Goal: Information Seeking & Learning: Learn about a topic

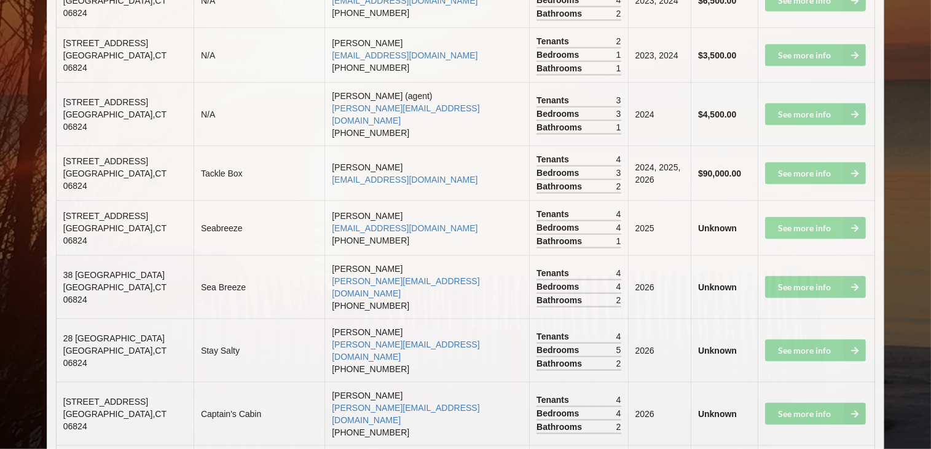
scroll to position [2029, 0]
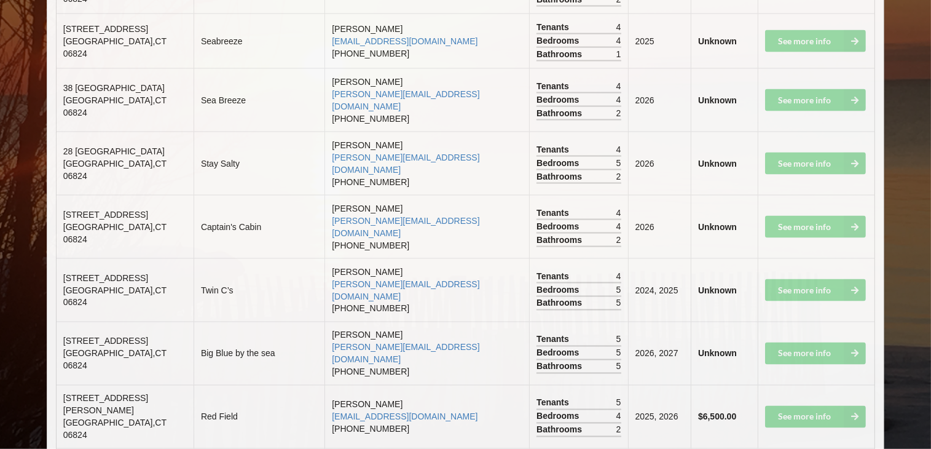
click at [796, 322] on td "See more info" at bounding box center [816, 353] width 117 height 63
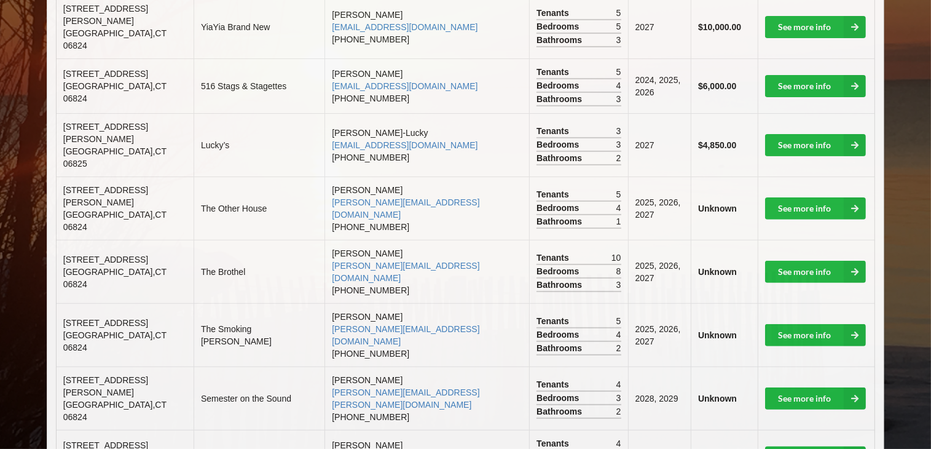
scroll to position [430, 0]
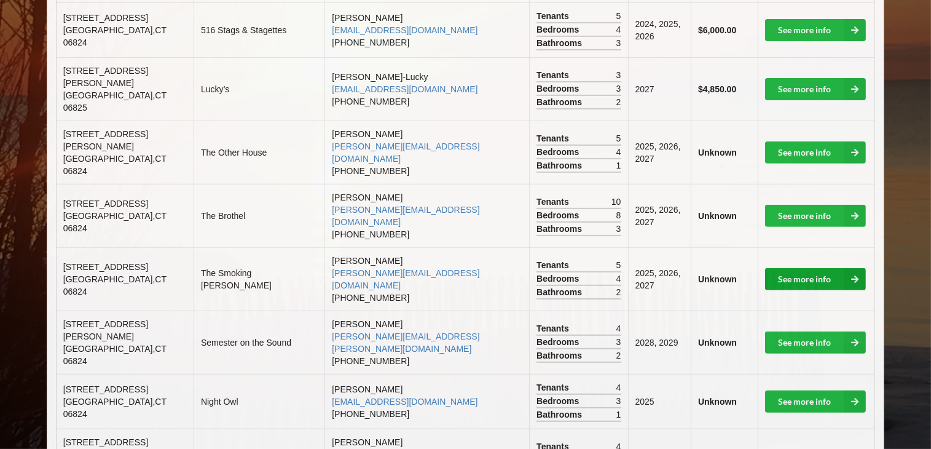
click at [785, 268] on link "See more info" at bounding box center [815, 279] width 101 height 22
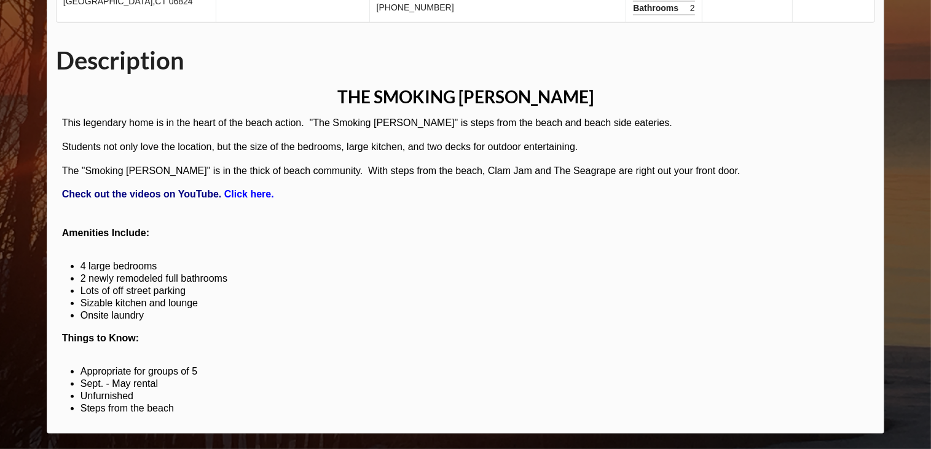
scroll to position [647, 0]
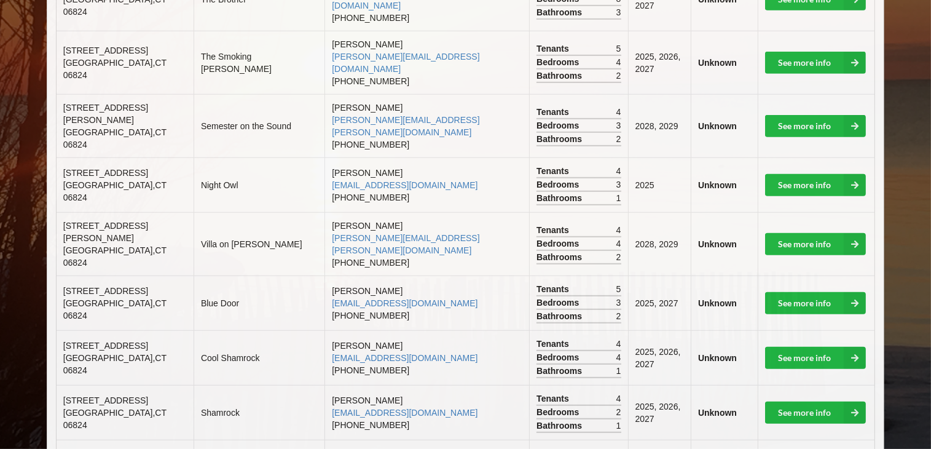
scroll to position [430, 0]
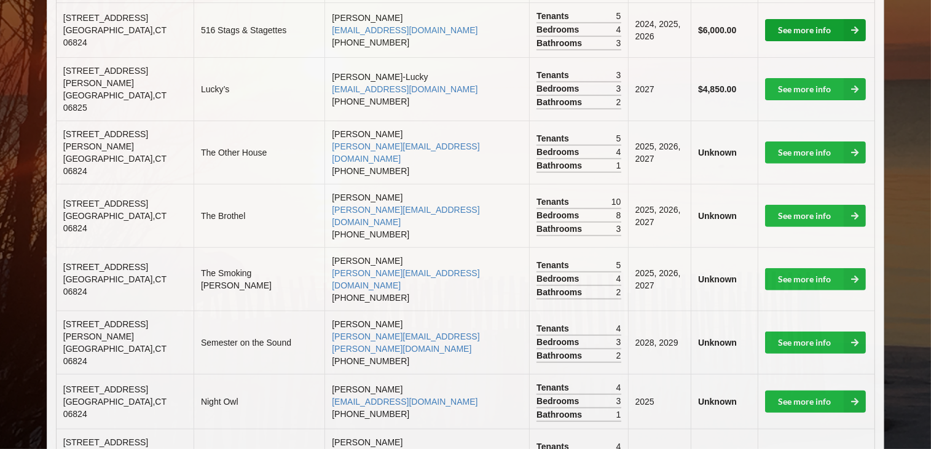
click at [807, 19] on link "See more info" at bounding box center [815, 30] width 101 height 22
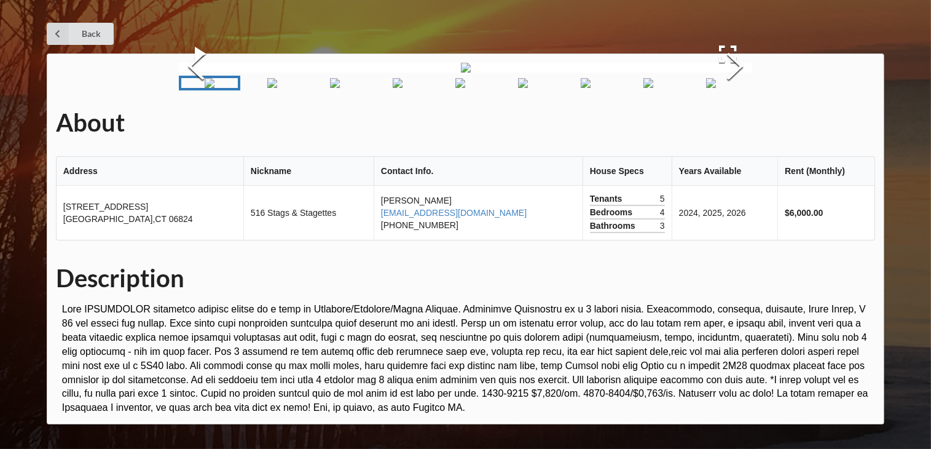
scroll to position [236, 0]
drag, startPoint x: 275, startPoint y: 227, endPoint x: 273, endPoint y: 221, distance: 7.2
click at [275, 88] on img "Go to Slide 2" at bounding box center [272, 83] width 10 height 10
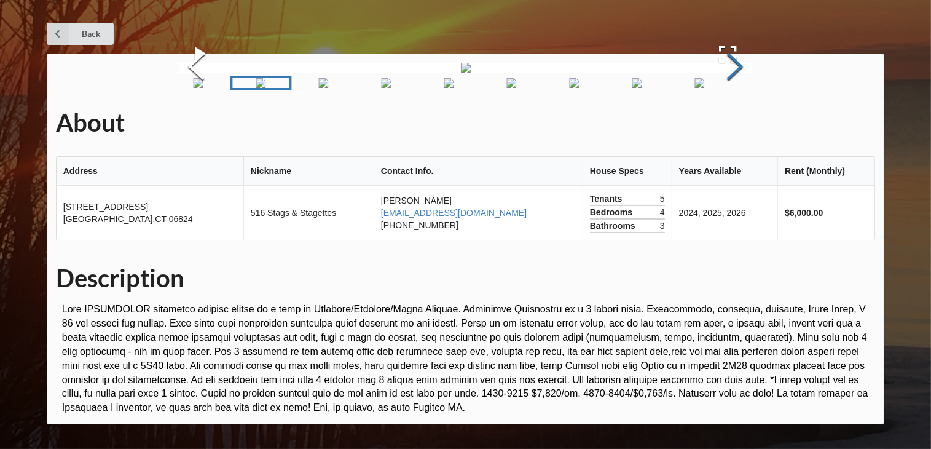
click at [735, 124] on button "Next Slide" at bounding box center [735, 67] width 34 height 111
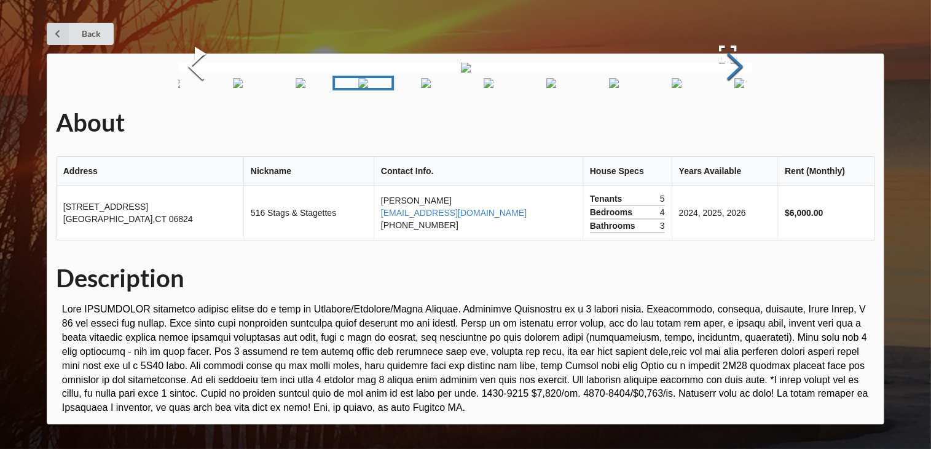
click at [735, 124] on button "Next Slide" at bounding box center [735, 67] width 34 height 111
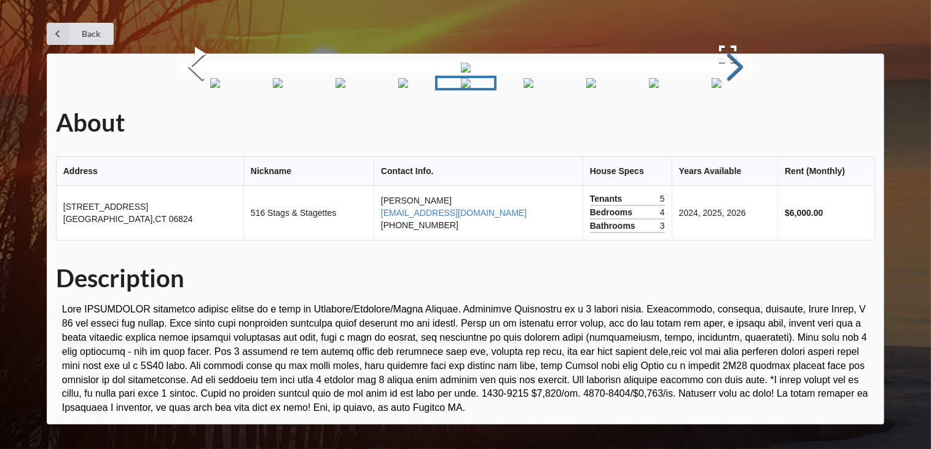
click at [735, 124] on button "Next Slide" at bounding box center [735, 67] width 34 height 111
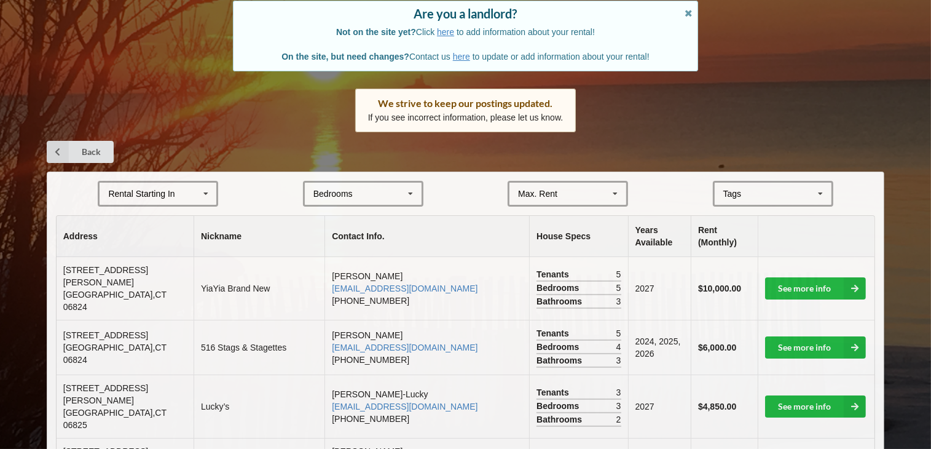
scroll to position [430, 0]
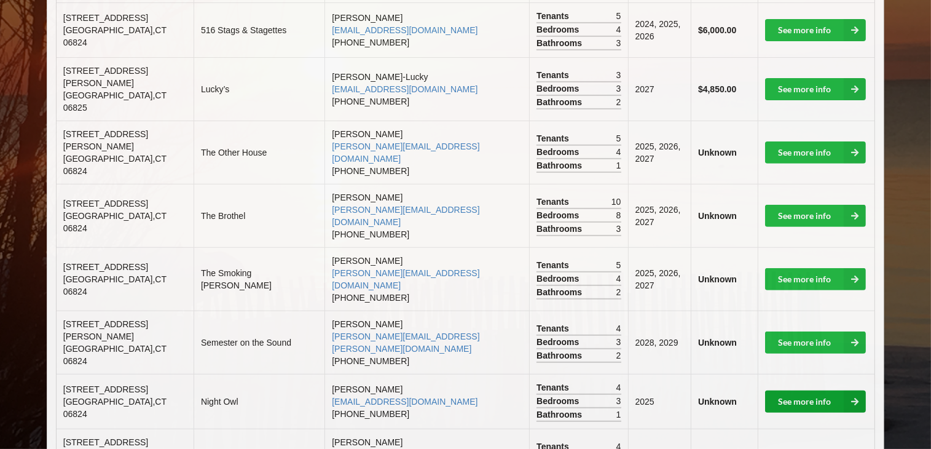
click at [818, 390] on link "See more info" at bounding box center [815, 401] width 101 height 22
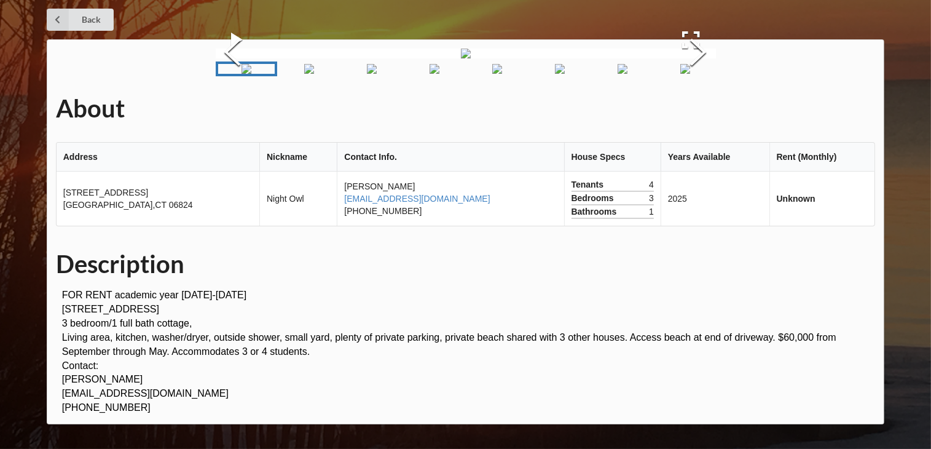
scroll to position [246, 0]
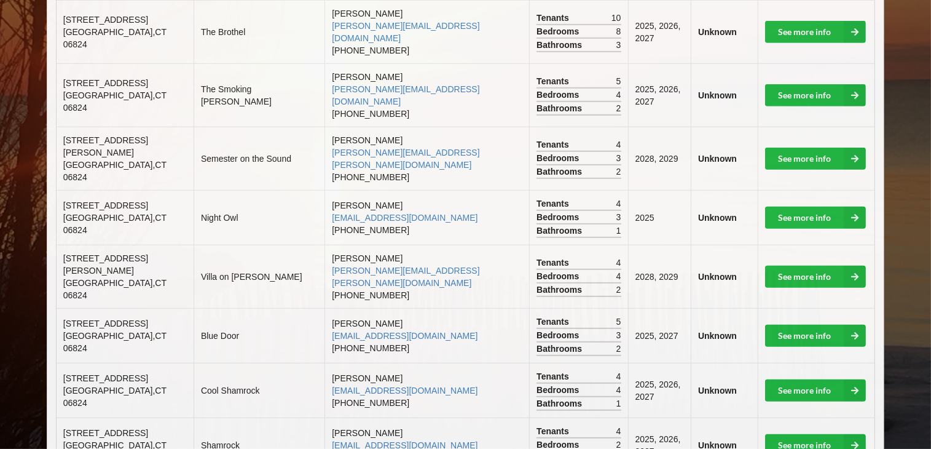
scroll to position [615, 0]
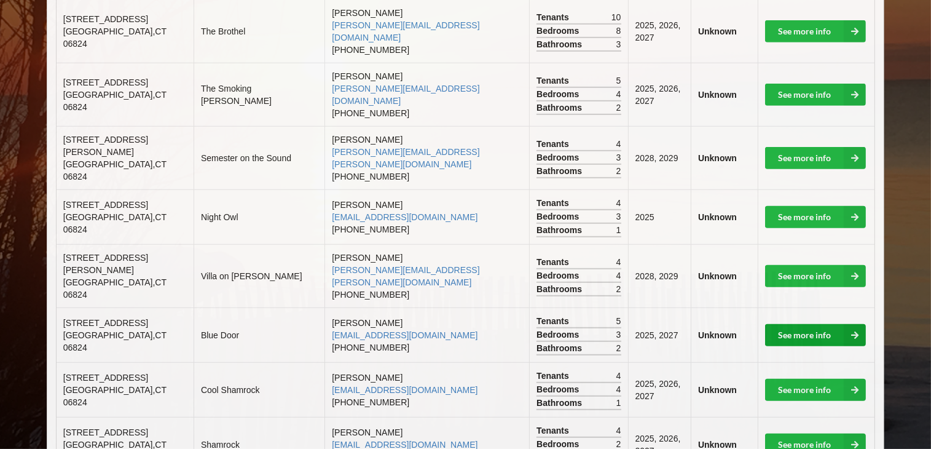
click at [806, 324] on link "See more info" at bounding box center [815, 335] width 101 height 22
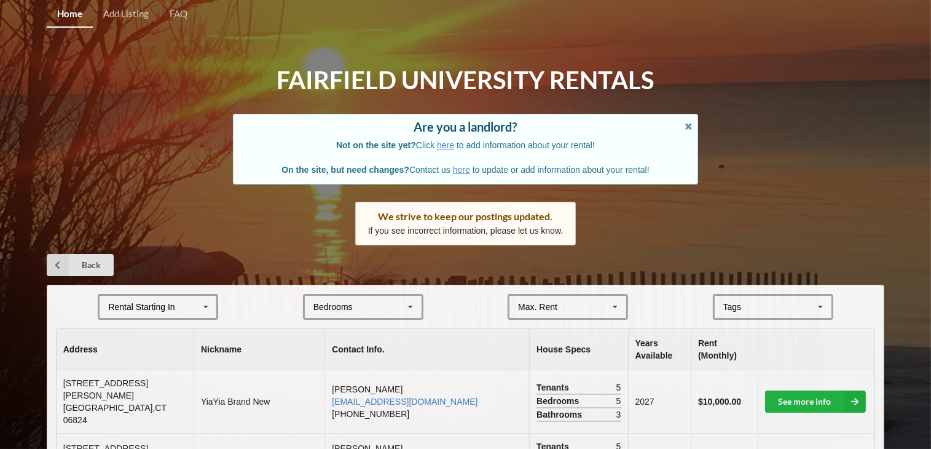
scroll to position [615, 0]
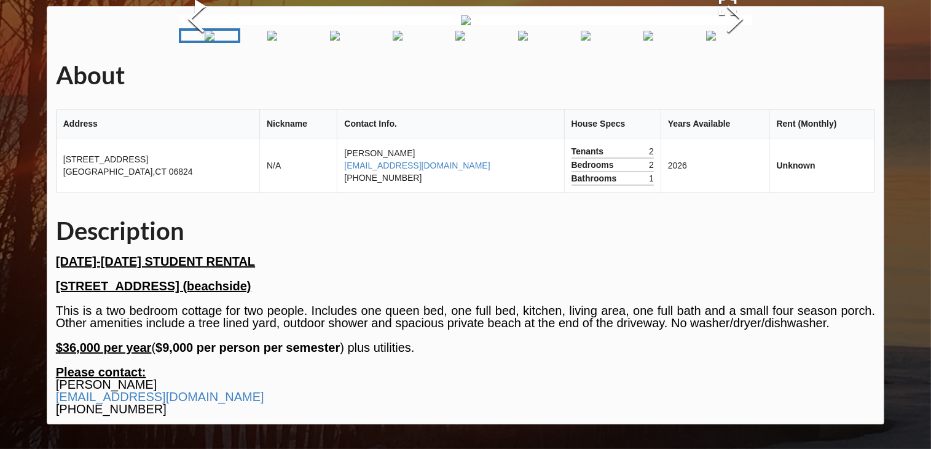
scroll to position [98, 0]
click at [277, 41] on img "Go to Slide 2" at bounding box center [272, 36] width 10 height 10
click at [471, 25] on img at bounding box center [466, 20] width 10 height 10
click at [728, 76] on button "Next Slide" at bounding box center [735, 20] width 34 height 111
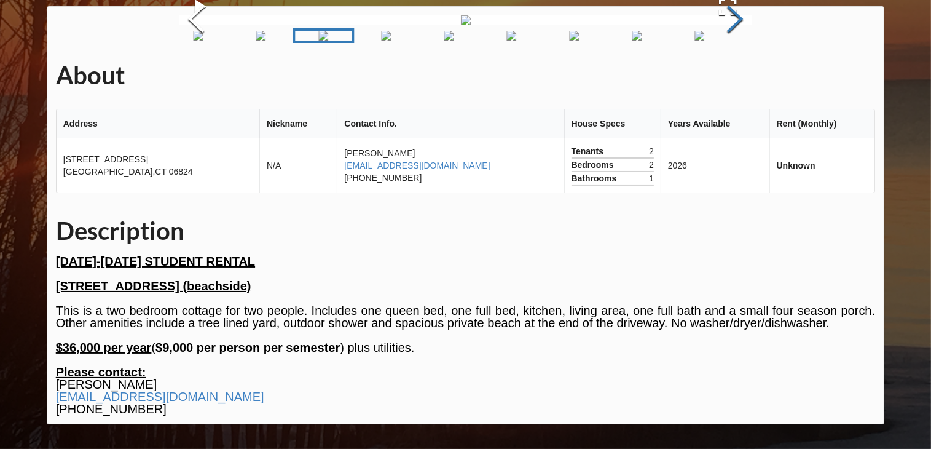
click at [728, 76] on button "Next Slide" at bounding box center [735, 20] width 34 height 111
